Goal: Information Seeking & Learning: Learn about a topic

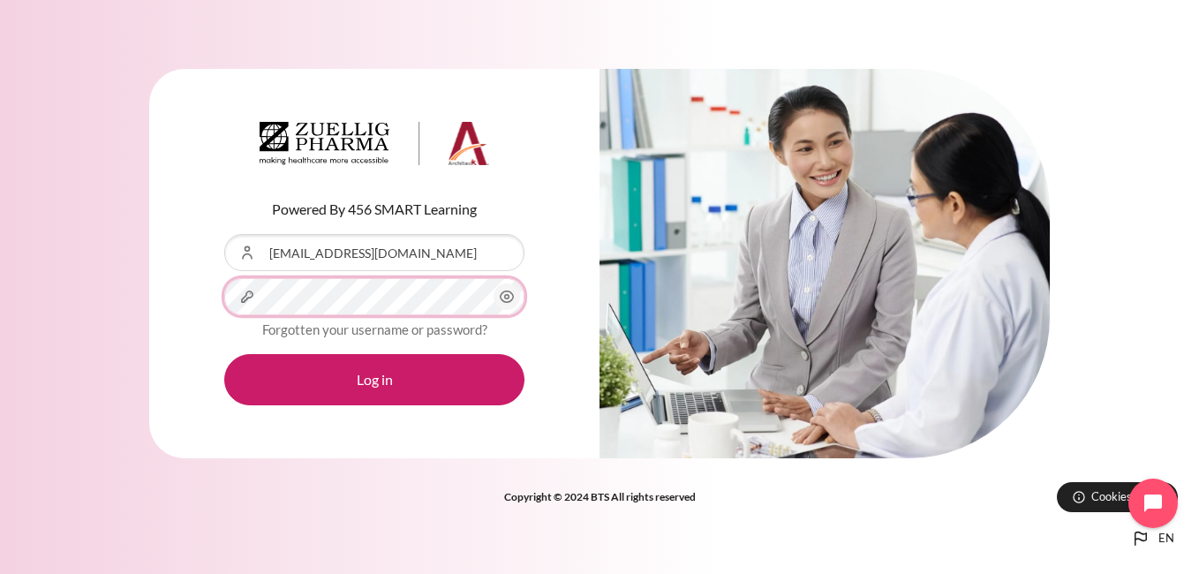
click at [224, 354] on button "Log in" at bounding box center [374, 379] width 300 height 51
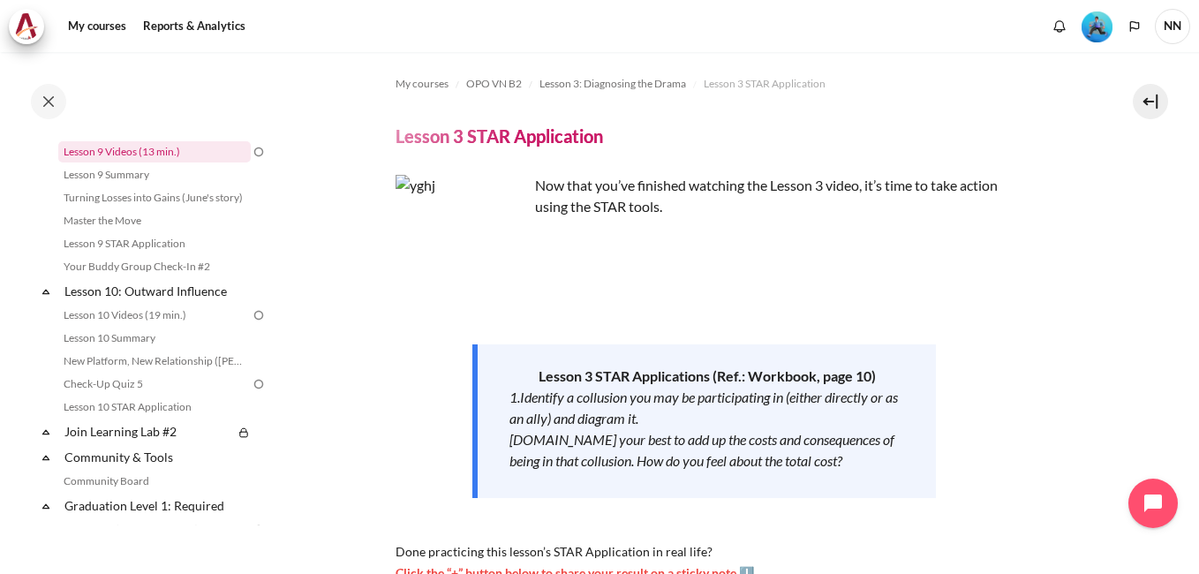
scroll to position [1179, 0]
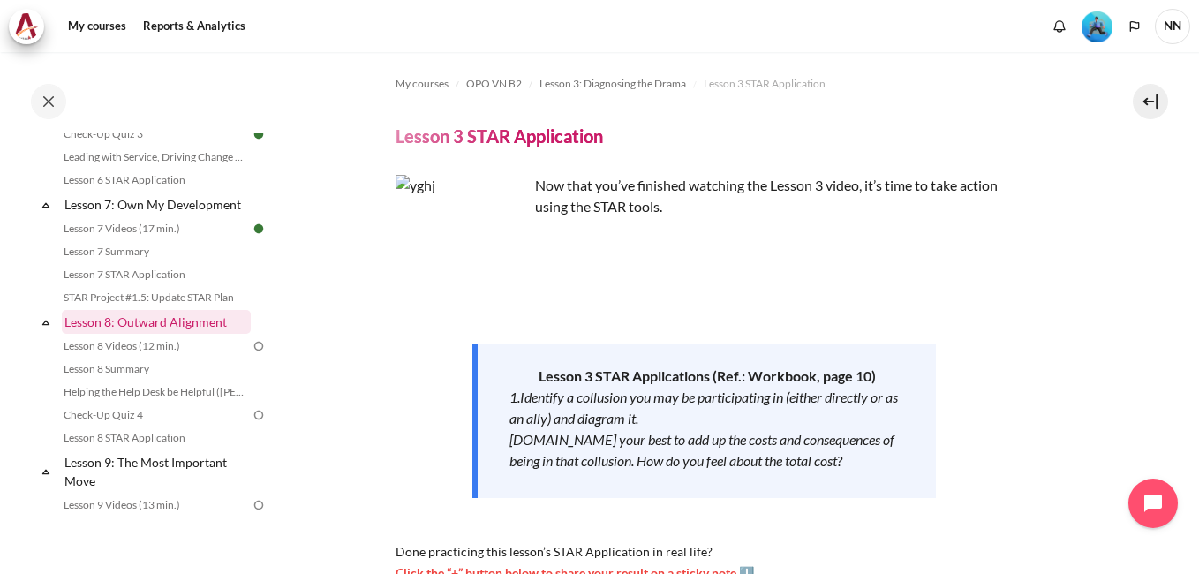
click at [147, 334] on link "Lesson 8: Outward Alignment" at bounding box center [156, 322] width 189 height 24
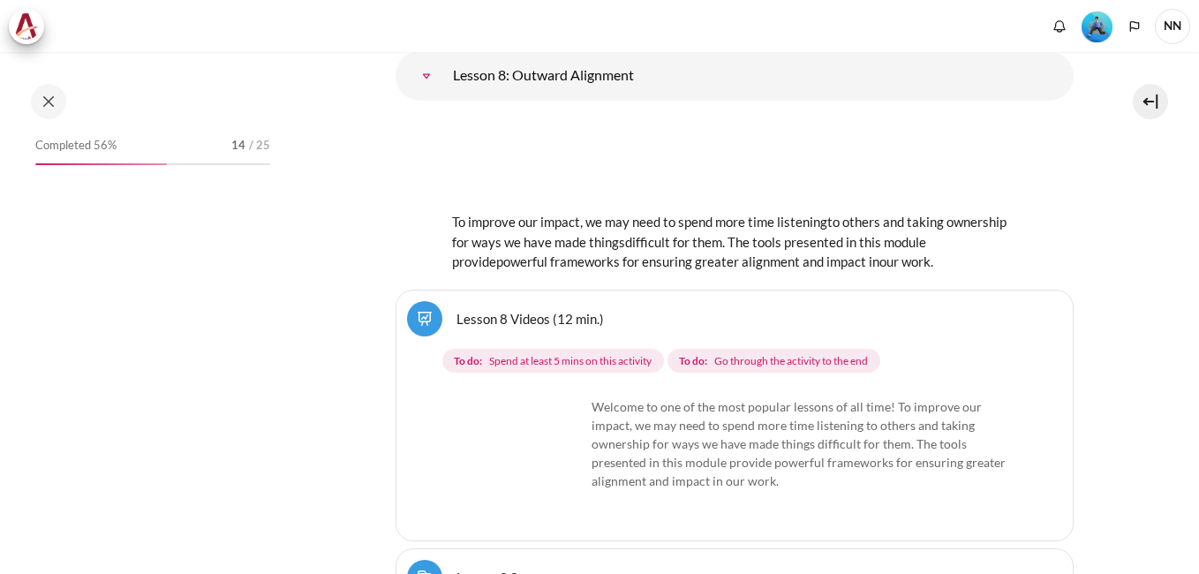
scroll to position [15624, 0]
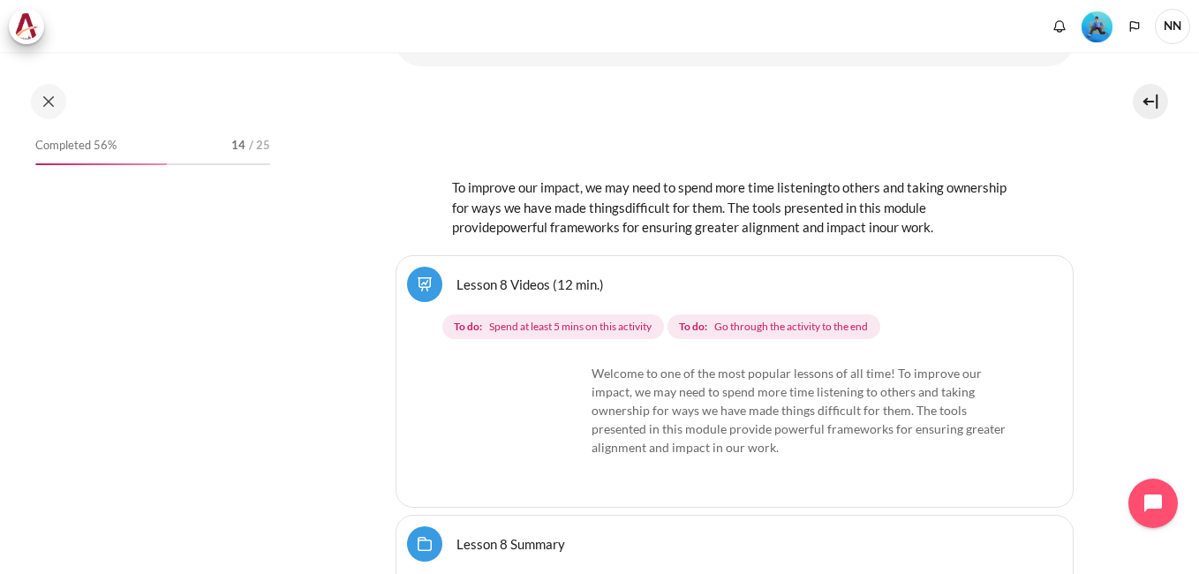
click at [500, 275] on link "Lesson 8 Videos (12 min.)" at bounding box center [529, 283] width 147 height 17
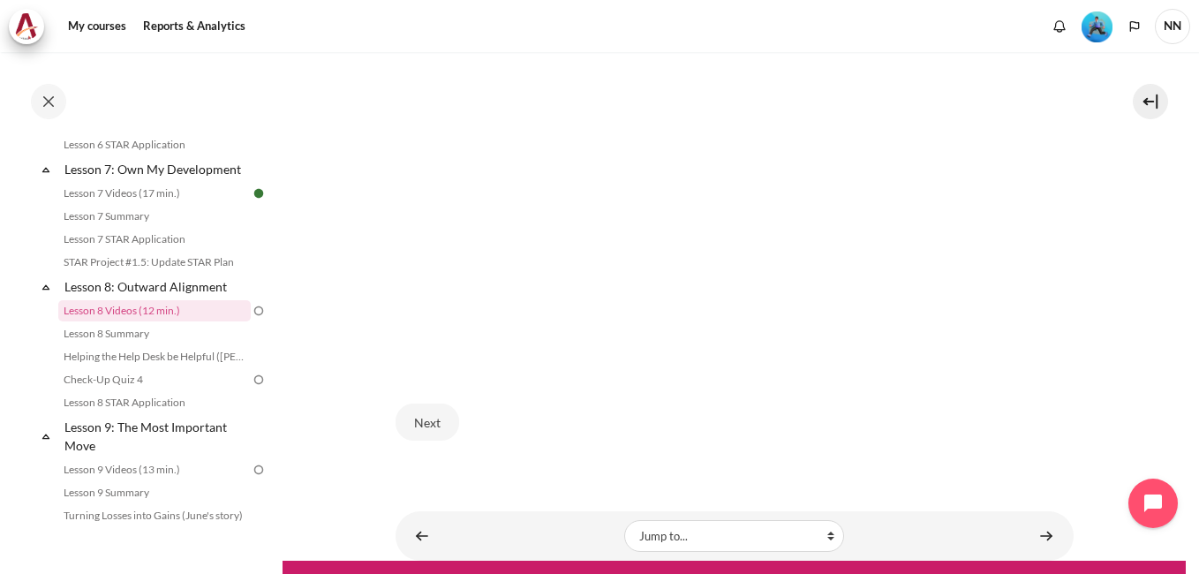
scroll to position [660, 0]
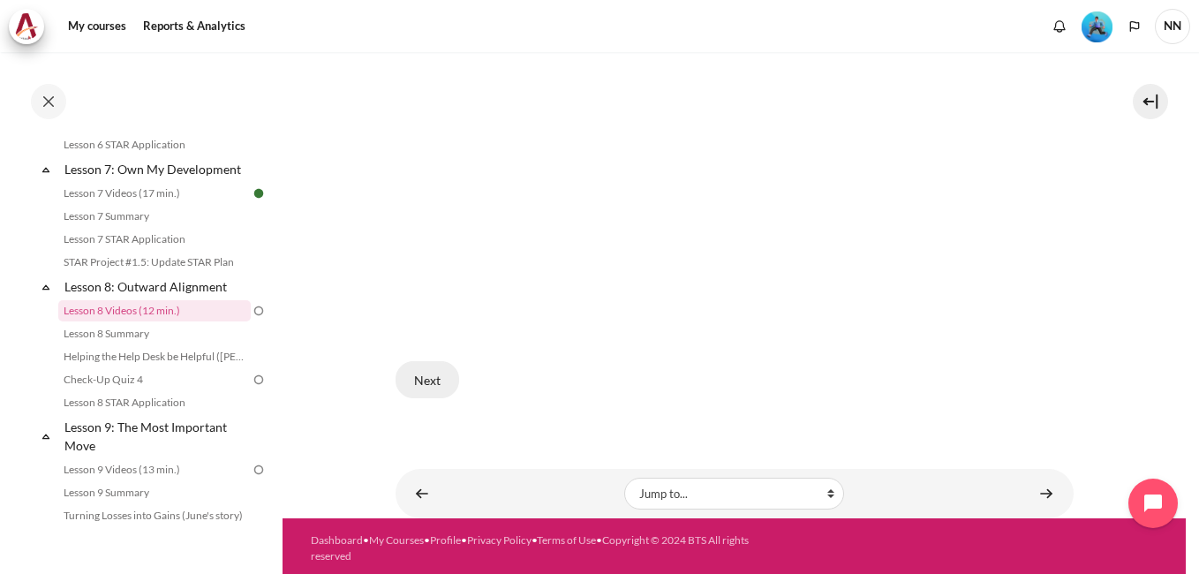
click at [434, 373] on button "Next" at bounding box center [427, 379] width 64 height 37
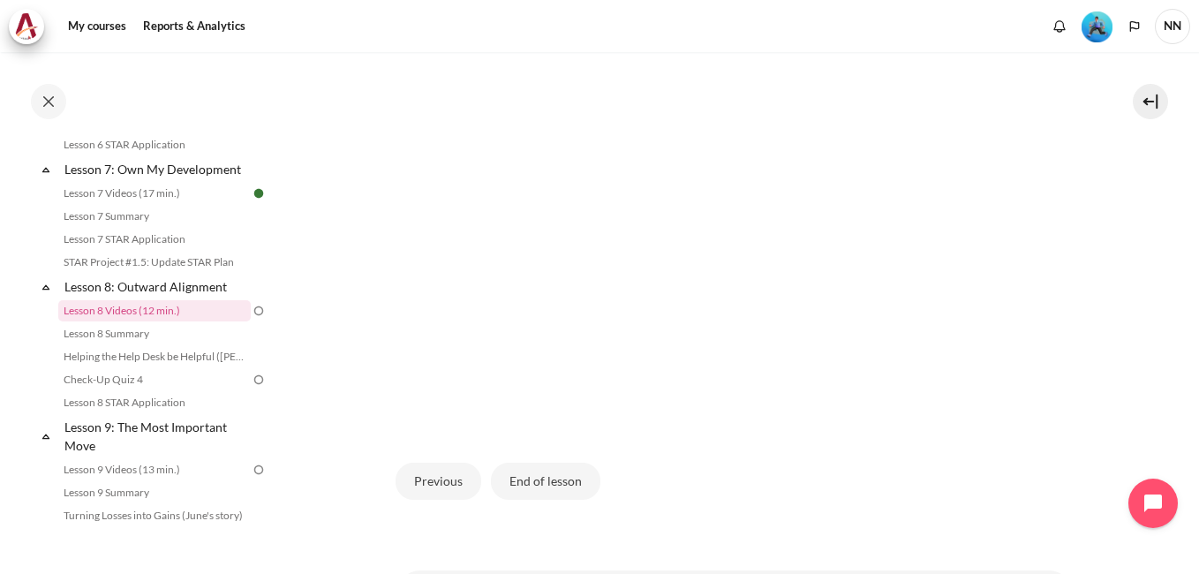
scroll to position [628, 0]
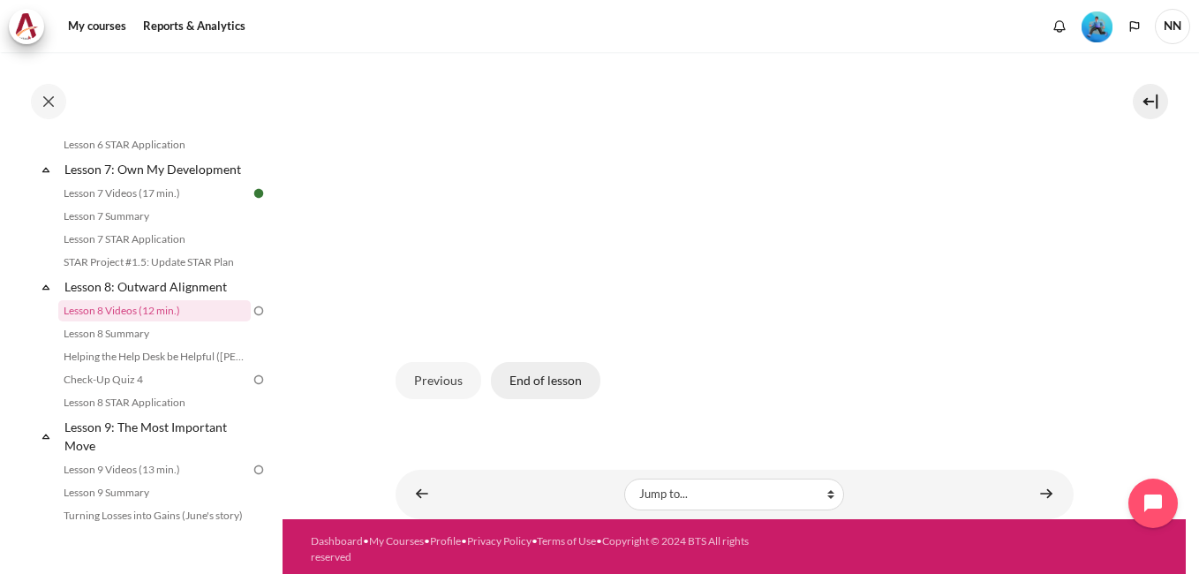
click at [560, 375] on button "End of lesson" at bounding box center [545, 380] width 109 height 37
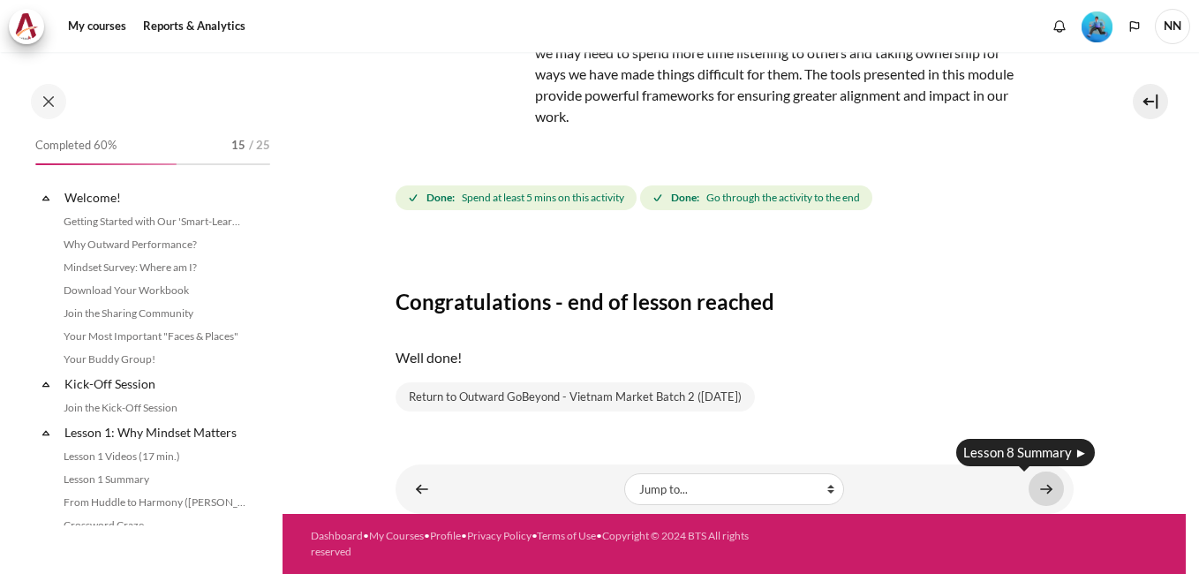
scroll to position [1214, 0]
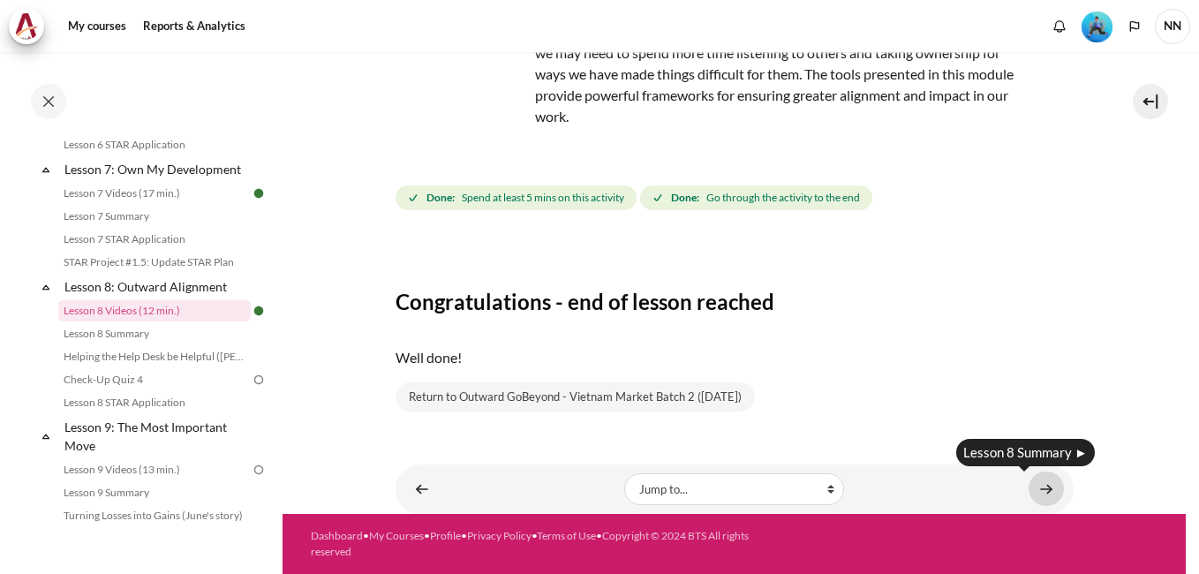
click at [1033, 493] on link "Content" at bounding box center [1045, 488] width 35 height 34
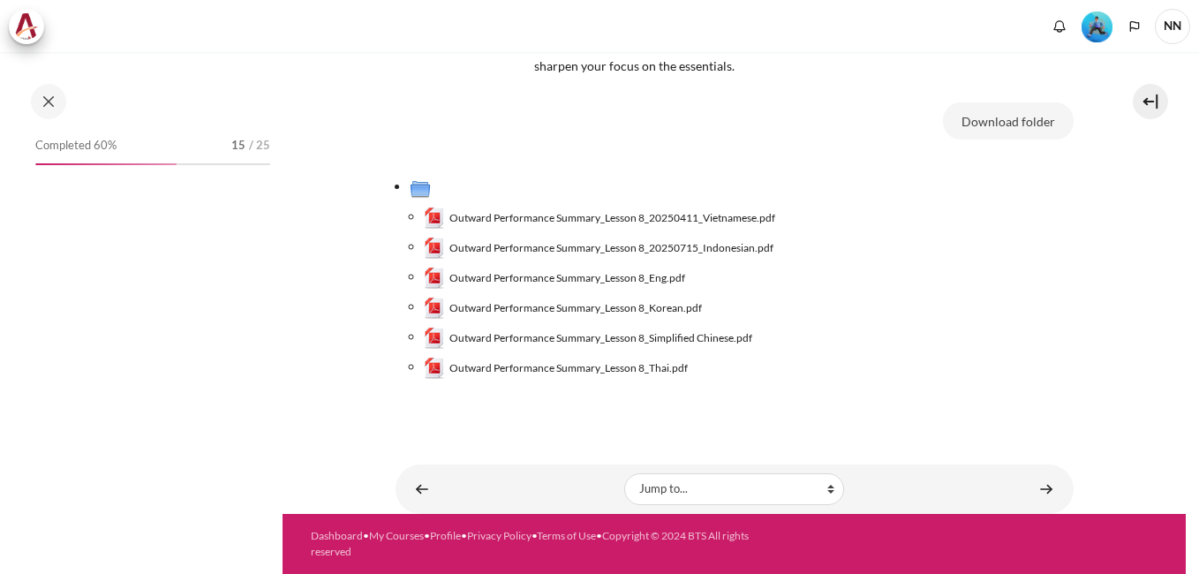
click at [722, 219] on span "Outward Performance Summary_Lesson 8_20250411_Vietnamese.pdf" at bounding box center [612, 218] width 326 height 16
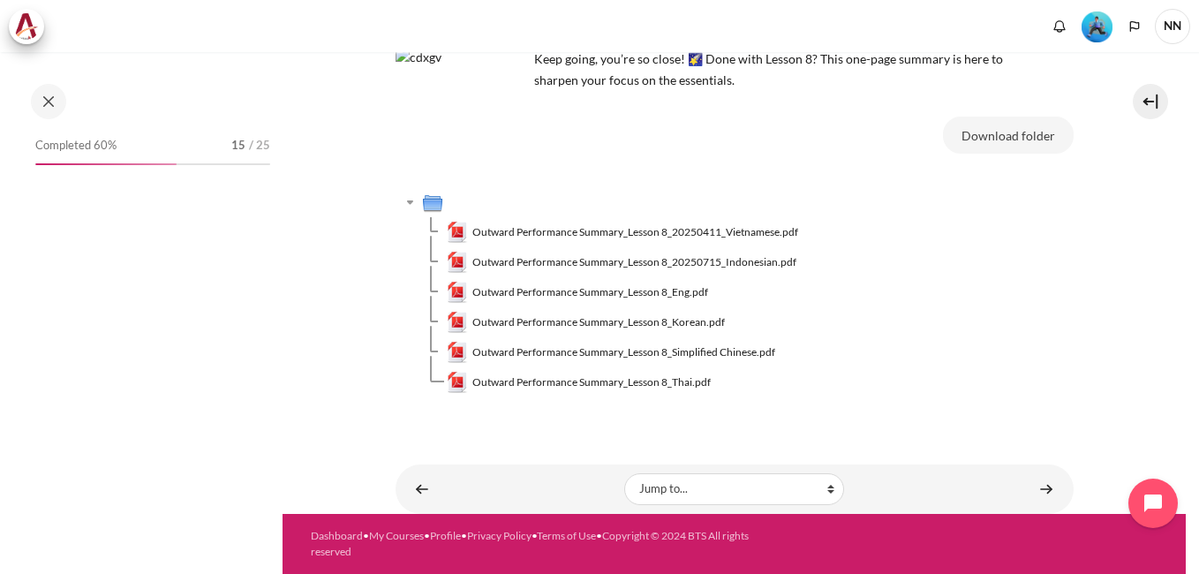
scroll to position [1237, 0]
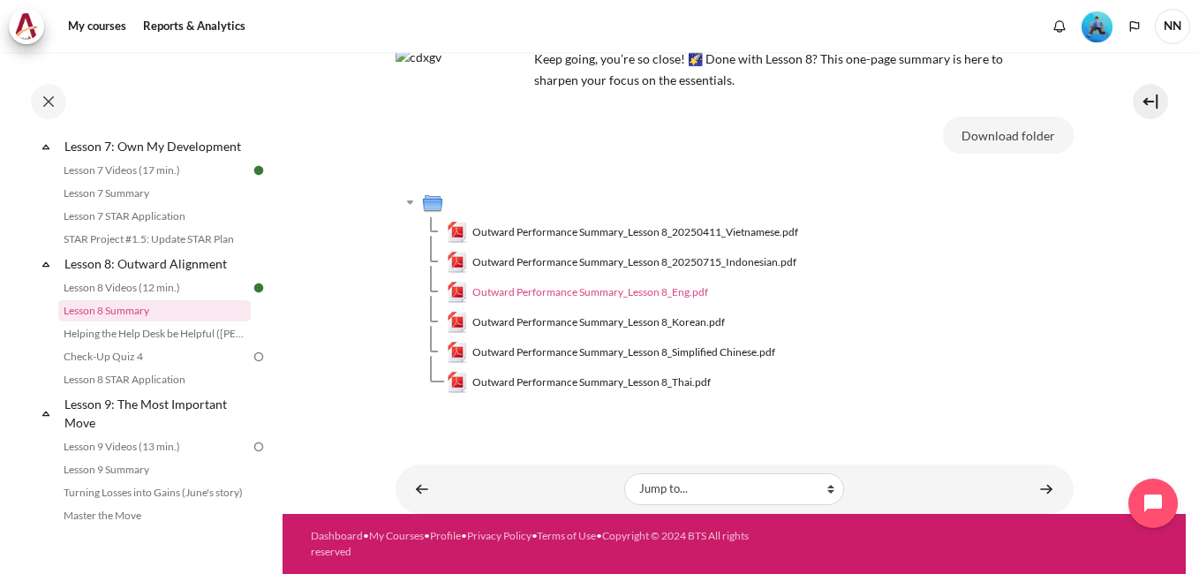
click at [658, 295] on span "Outward Performance Summary_Lesson 8_Eng.pdf" at bounding box center [590, 292] width 236 height 16
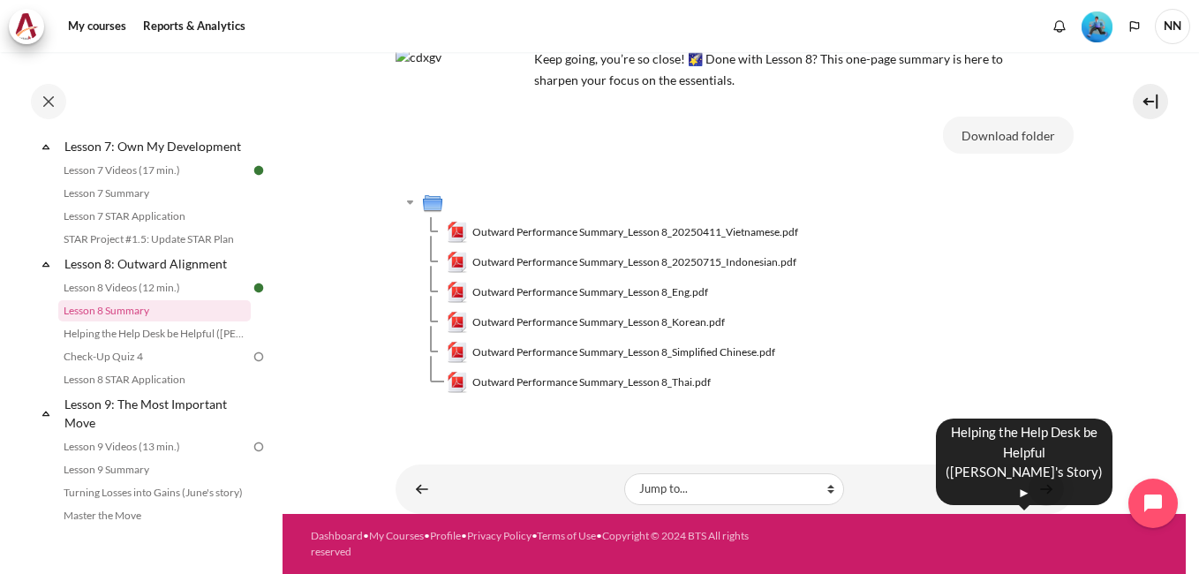
click at [1036, 483] on link "Content" at bounding box center [1045, 488] width 35 height 34
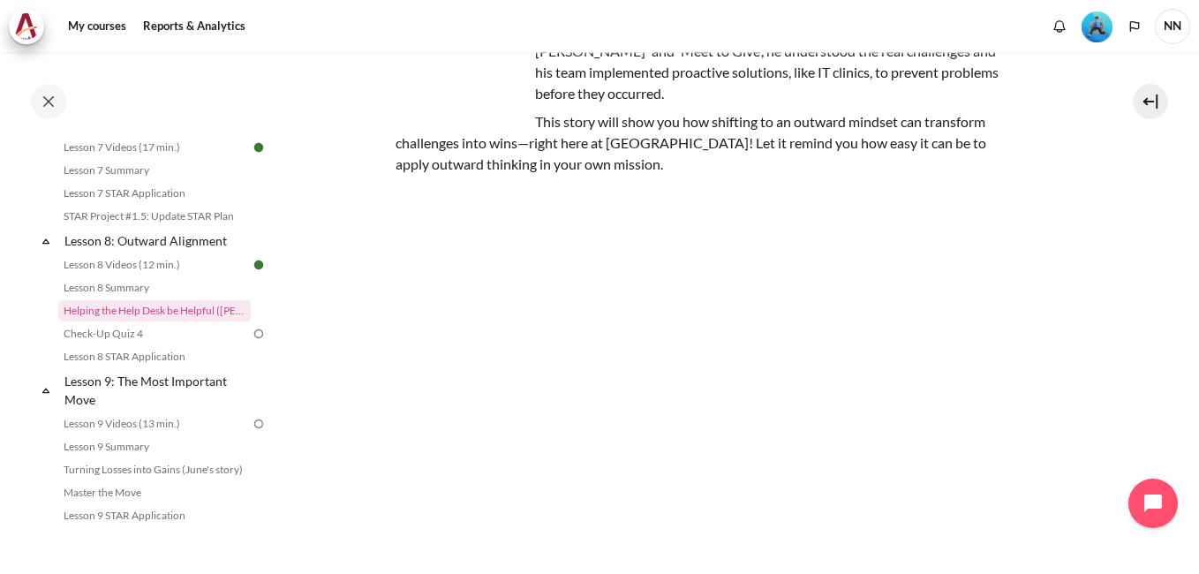
scroll to position [307, 0]
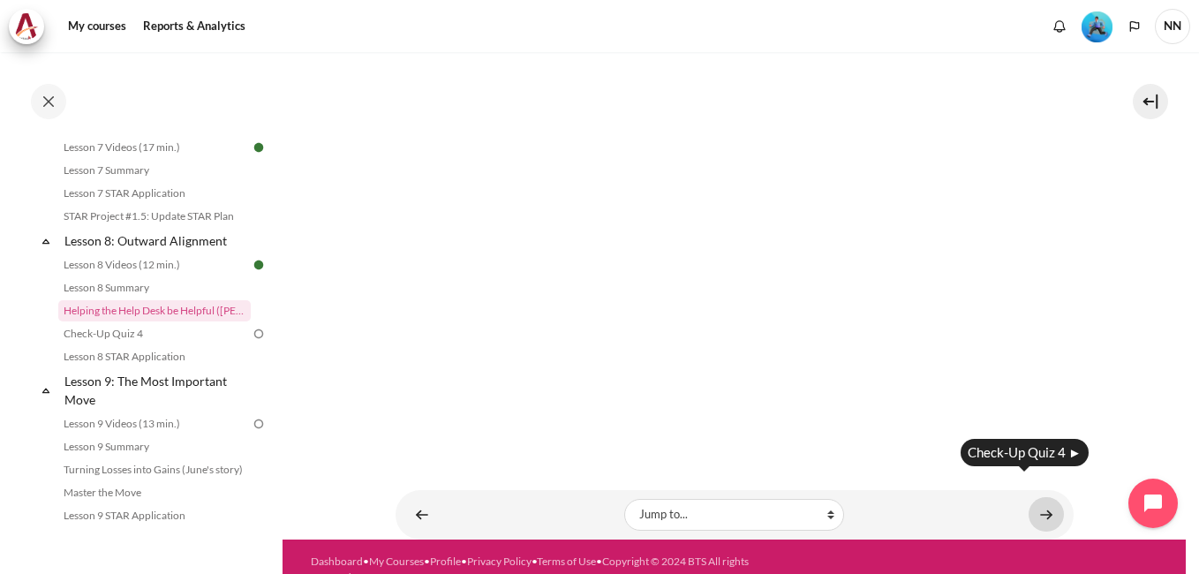
click at [1039, 497] on link "Content" at bounding box center [1045, 514] width 35 height 34
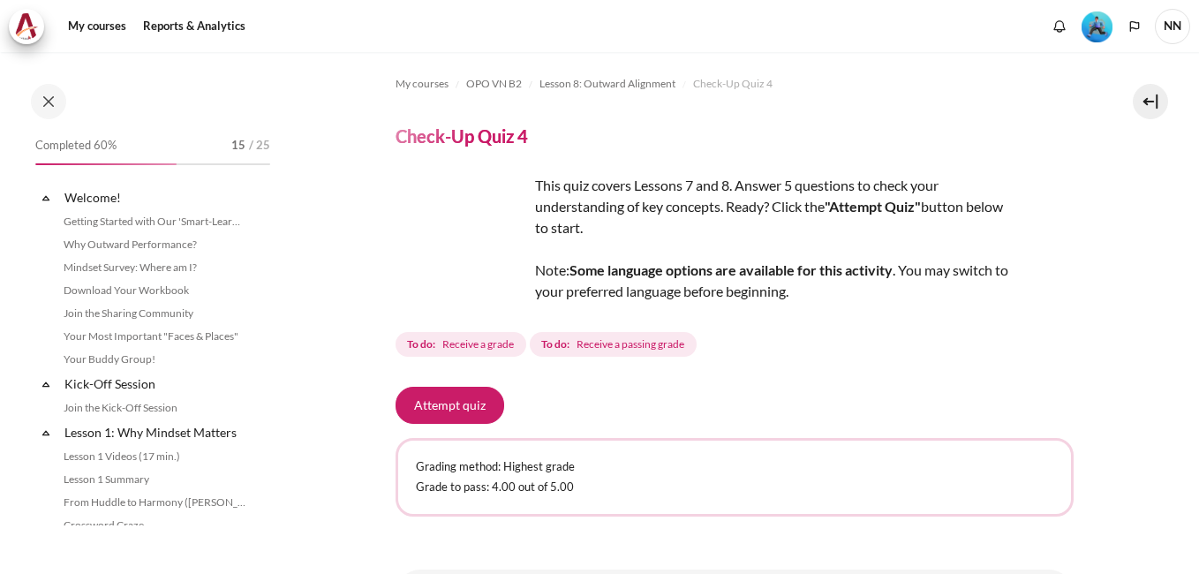
scroll to position [1283, 0]
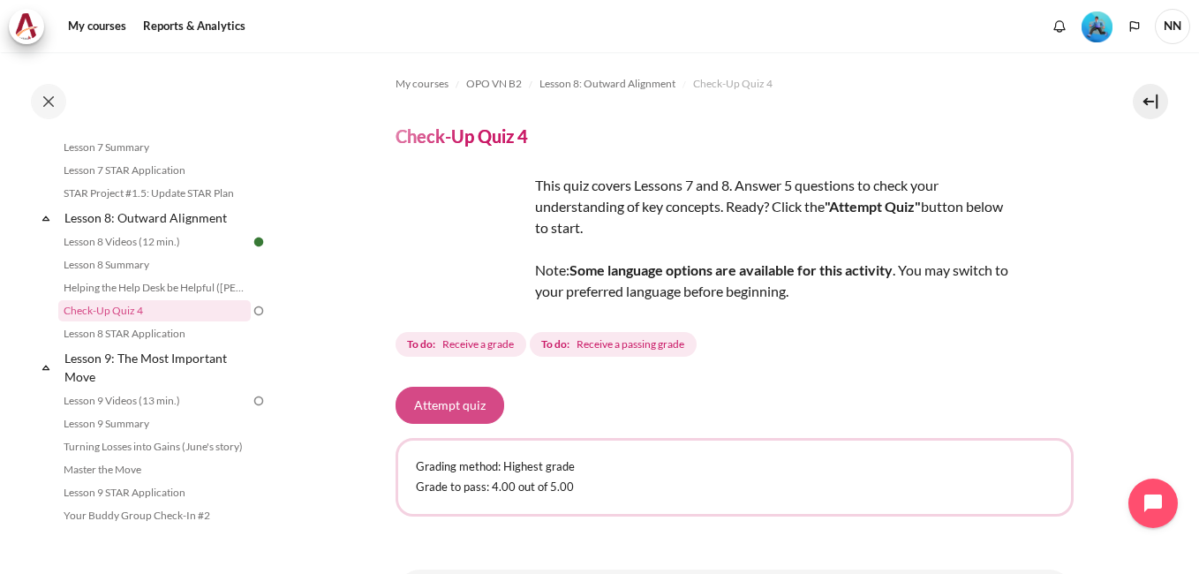
click at [446, 407] on button "Attempt quiz" at bounding box center [449, 405] width 109 height 37
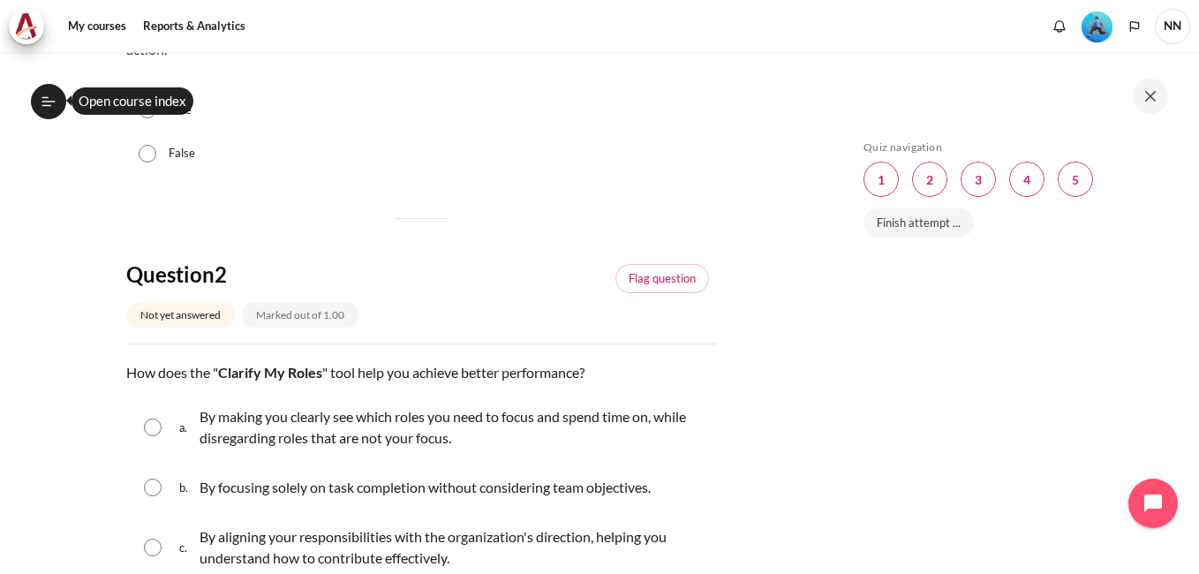
scroll to position [88, 0]
